Goal: Communication & Community: Connect with others

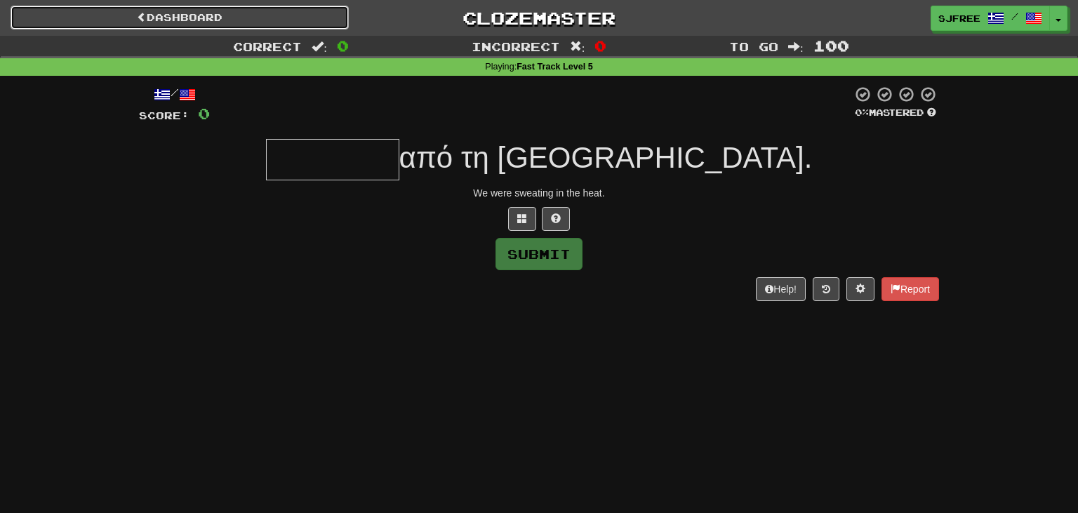
click at [219, 14] on link "Dashboard" at bounding box center [180, 18] width 338 height 24
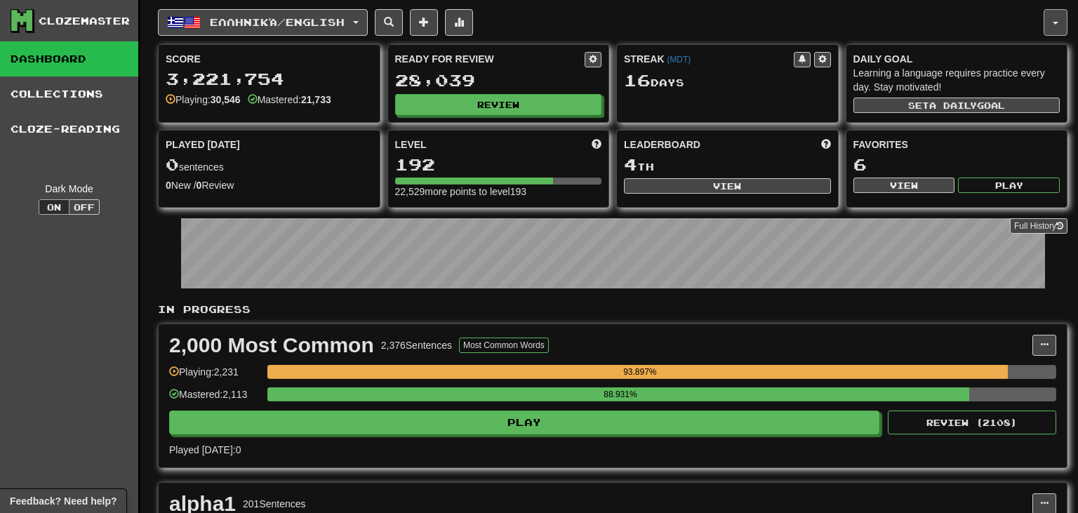
click at [1054, 20] on button "button" at bounding box center [1055, 22] width 24 height 27
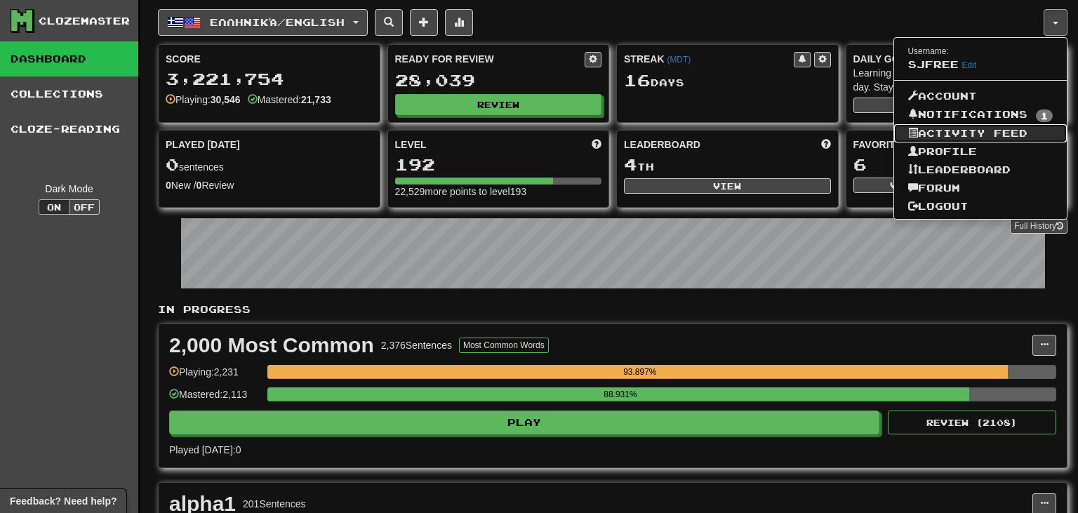
click at [1001, 126] on link "Activity Feed" at bounding box center [980, 133] width 173 height 18
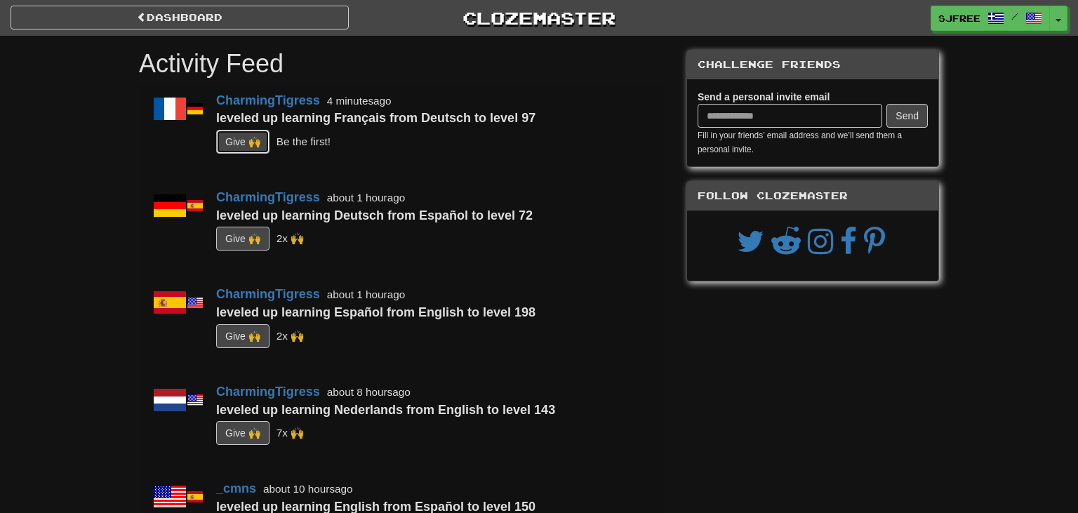
click at [246, 143] on button "G i ve 🙌" at bounding box center [242, 142] width 53 height 24
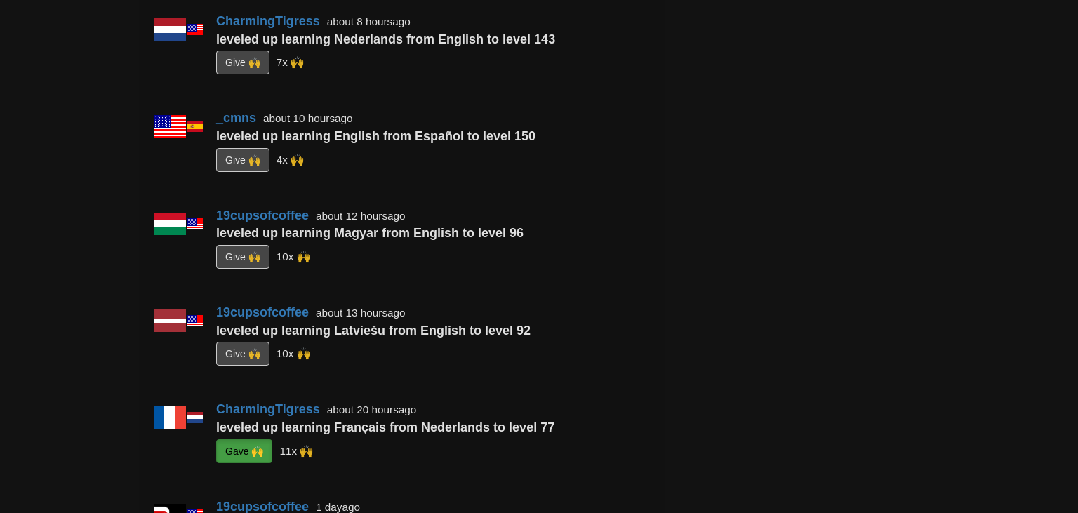
scroll to position [407, 0]
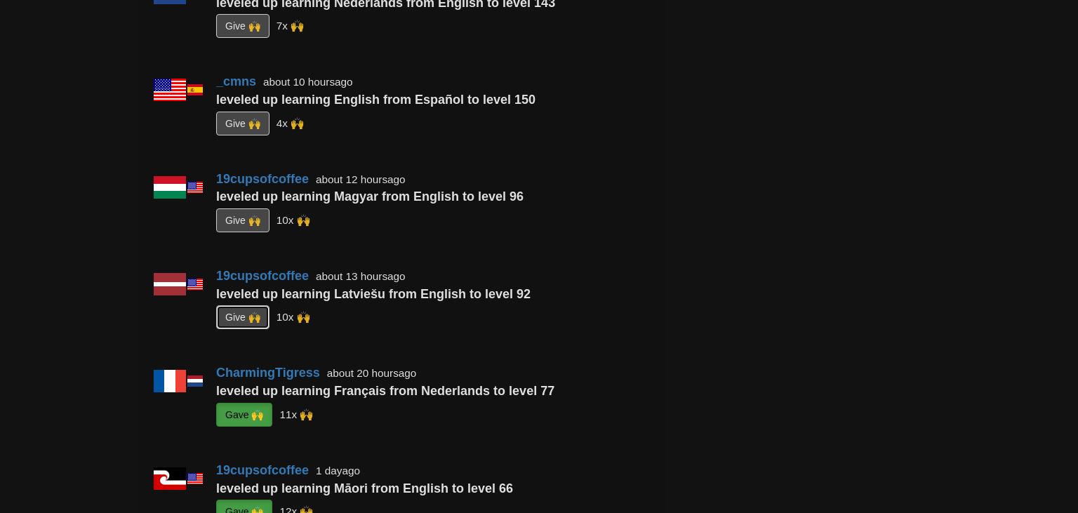
click at [251, 319] on button "G i ve 🙌" at bounding box center [242, 317] width 53 height 24
click at [251, 218] on button "G i ve 🙌" at bounding box center [242, 220] width 53 height 24
click at [248, 114] on button "G i ve 🙌" at bounding box center [242, 124] width 53 height 24
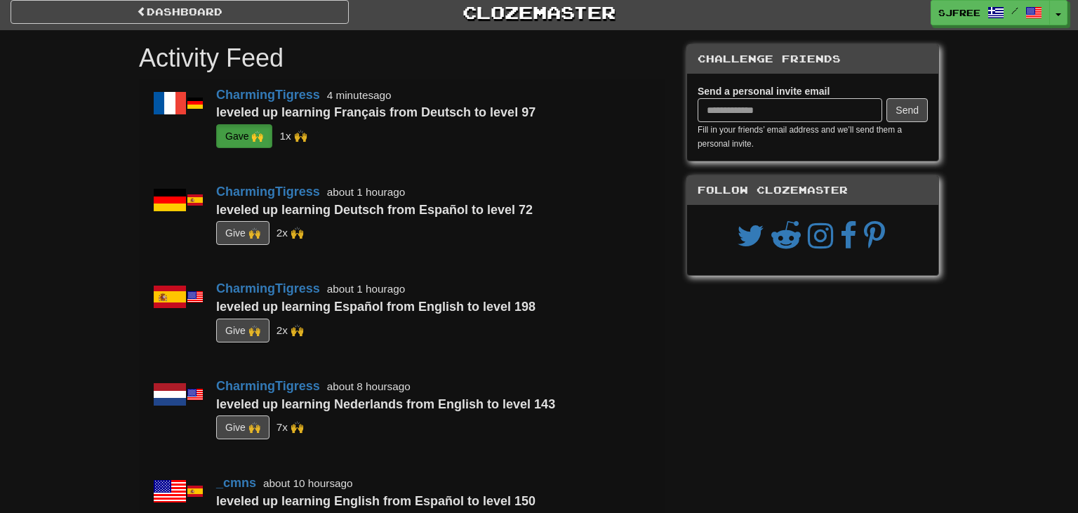
scroll to position [0, 0]
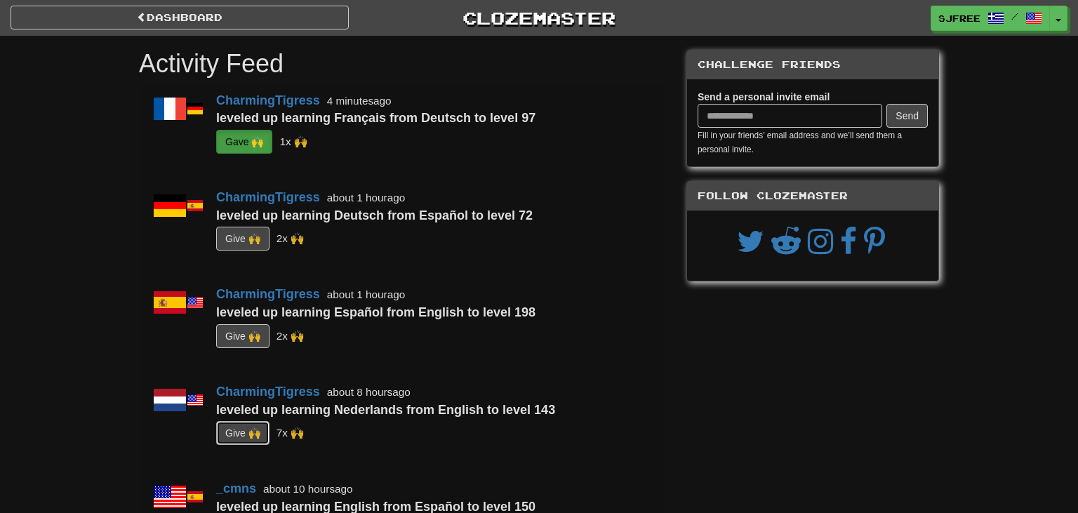
click at [246, 427] on button "G i ve 🙌" at bounding box center [242, 433] width 53 height 24
click at [244, 334] on button "G i ve 🙌" at bounding box center [242, 336] width 53 height 24
click at [246, 237] on button "G i ve 🙌" at bounding box center [242, 239] width 53 height 24
click at [1060, 18] on button "Toggle Dropdown" at bounding box center [1059, 18] width 18 height 25
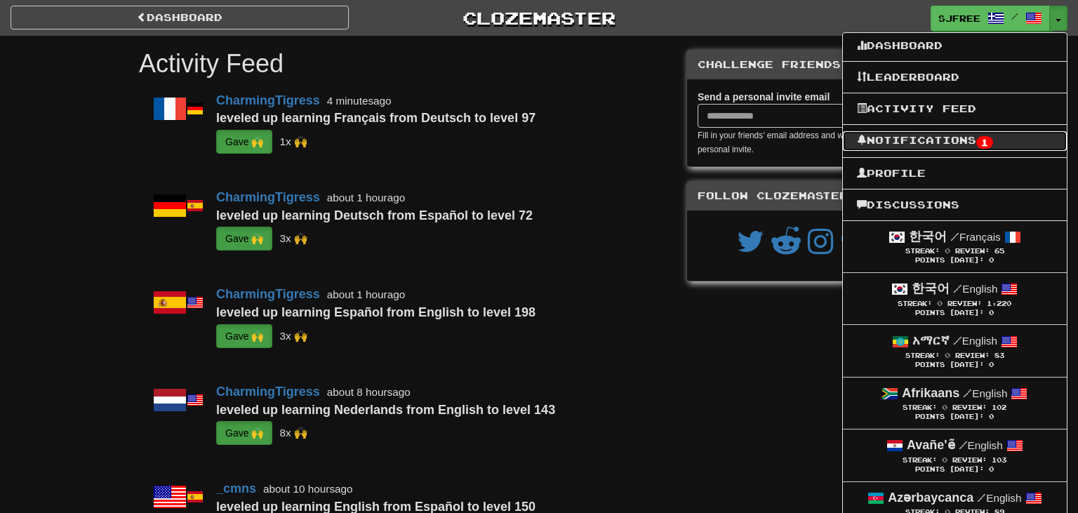
click at [972, 142] on link "Notifications 1" at bounding box center [955, 141] width 224 height 20
